Goal: Information Seeking & Learning: Learn about a topic

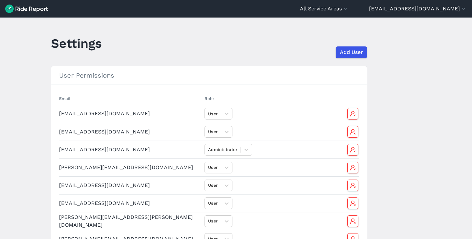
click at [36, 8] on img at bounding box center [26, 9] width 43 height 8
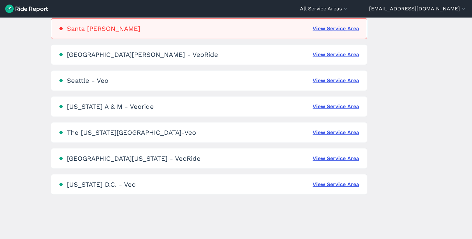
scroll to position [432, 0]
click at [323, 183] on link "View Service Area" at bounding box center [336, 185] width 46 height 8
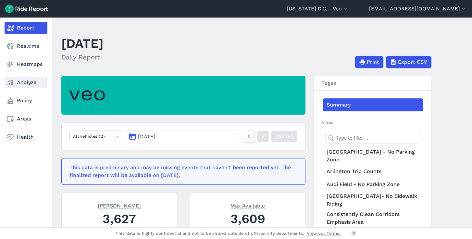
click at [16, 81] on link "Analyze" at bounding box center [26, 83] width 43 height 12
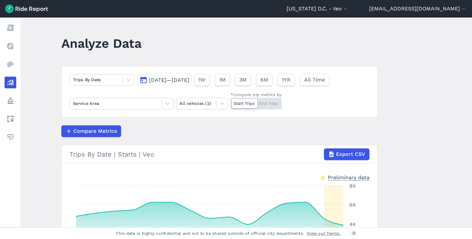
click at [156, 80] on span "[DATE]—[DATE]" at bounding box center [169, 80] width 40 height 6
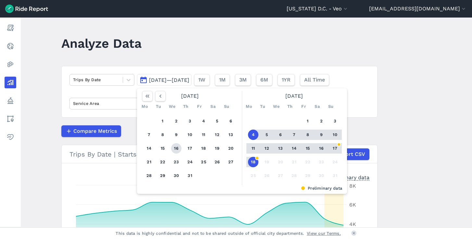
click at [174, 151] on button "16" at bounding box center [176, 148] width 10 height 10
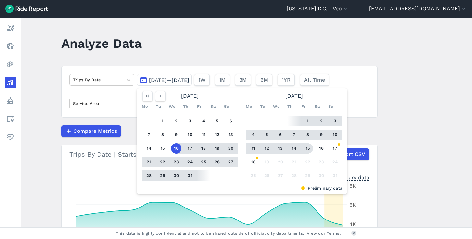
click at [307, 151] on button "15" at bounding box center [308, 148] width 10 height 10
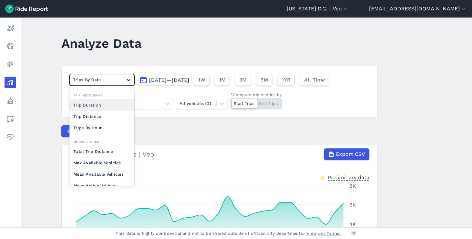
click at [127, 80] on icon at bounding box center [129, 80] width 4 height 2
click at [99, 174] on div "Mean Available Vehicles" at bounding box center [102, 174] width 65 height 11
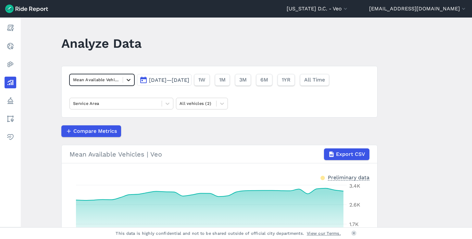
click at [129, 79] on icon at bounding box center [129, 80] width 4 height 2
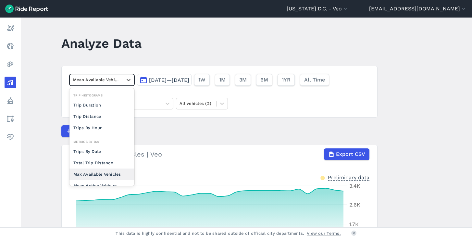
click at [96, 176] on div "Max Available Vehicles" at bounding box center [102, 174] width 65 height 11
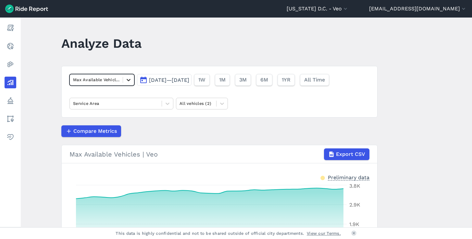
click at [127, 79] on icon at bounding box center [129, 80] width 4 height 2
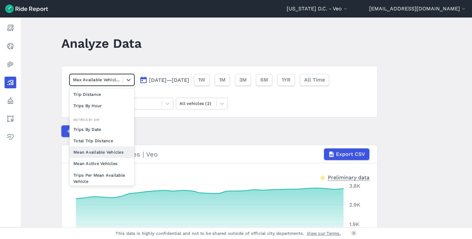
scroll to position [20, 0]
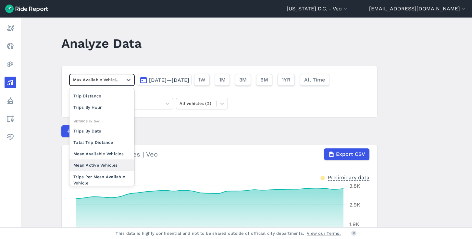
click at [99, 161] on div "Mean Active Vehicles" at bounding box center [102, 164] width 65 height 11
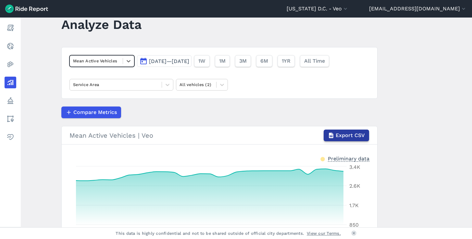
scroll to position [17, 0]
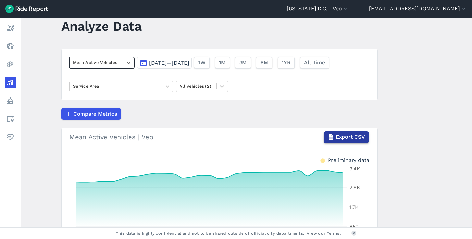
click at [341, 139] on span "Export CSV" at bounding box center [350, 137] width 29 height 8
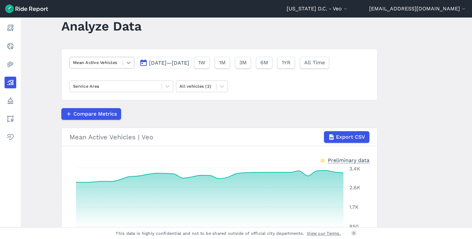
click at [126, 61] on icon at bounding box center [128, 62] width 6 height 6
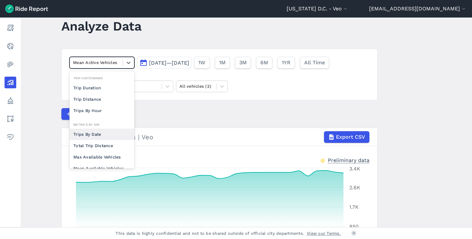
click at [86, 136] on div "Trips By Date" at bounding box center [102, 134] width 65 height 11
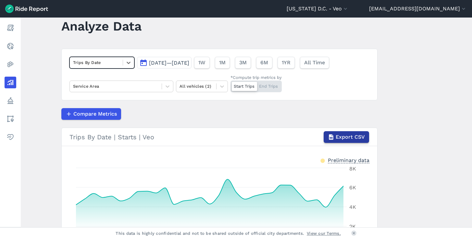
click at [347, 137] on span "Export CSV" at bounding box center [350, 137] width 29 height 8
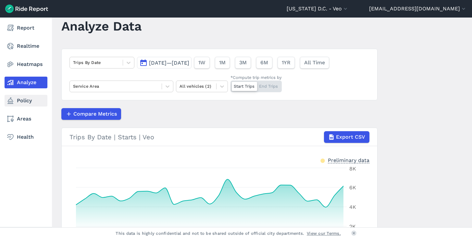
click at [17, 101] on link "Policy" at bounding box center [26, 101] width 43 height 12
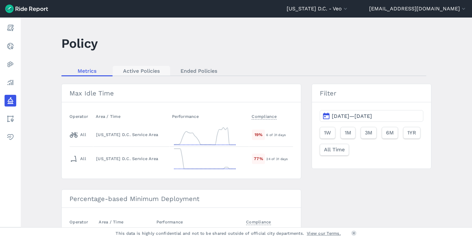
click at [144, 66] on link "Active Policies" at bounding box center [141, 71] width 57 height 10
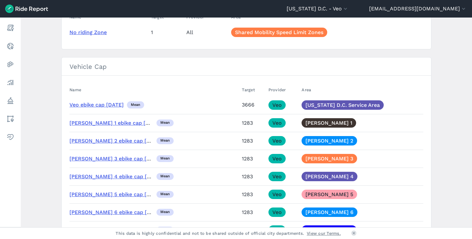
scroll to position [880, 0]
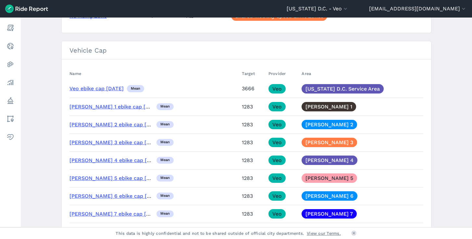
click at [83, 85] on link "Veo ebike cap [DATE]" at bounding box center [97, 88] width 54 height 6
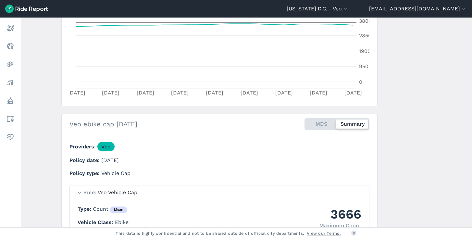
scroll to position [145, 0]
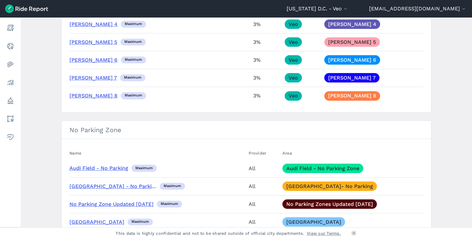
scroll to position [582, 0]
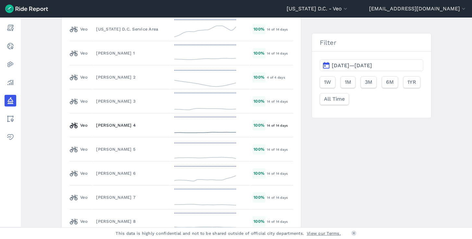
scroll to position [962, 0]
